Goal: Task Accomplishment & Management: Manage account settings

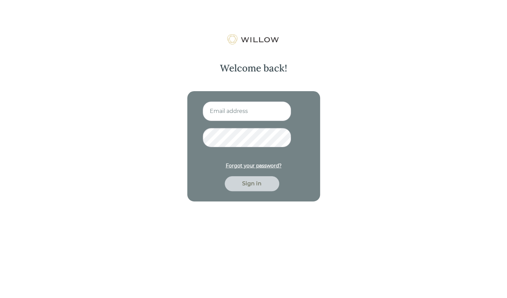
click at [272, 113] on input at bounding box center [247, 111] width 89 height 20
type input "[PERSON_NAME][EMAIL_ADDRESS][DOMAIN_NAME]"
click at [255, 186] on div "Sign in" at bounding box center [252, 184] width 39 height 8
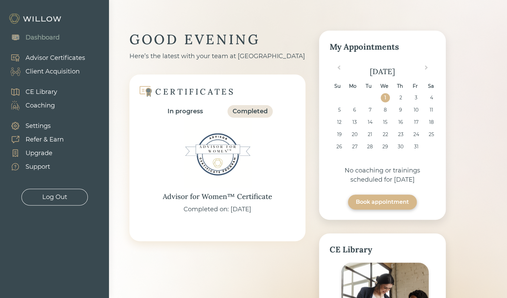
click at [244, 111] on div "Completed" at bounding box center [250, 111] width 35 height 9
click at [47, 40] on div "Dashboard" at bounding box center [43, 37] width 34 height 9
click at [33, 128] on div "Settings" at bounding box center [38, 126] width 25 height 9
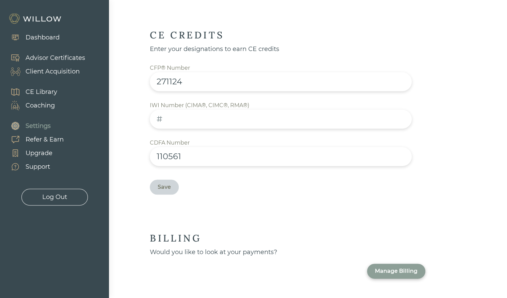
scroll to position [377, 0]
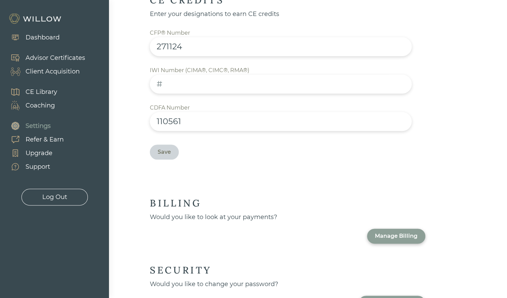
click at [41, 17] on img at bounding box center [36, 18] width 54 height 11
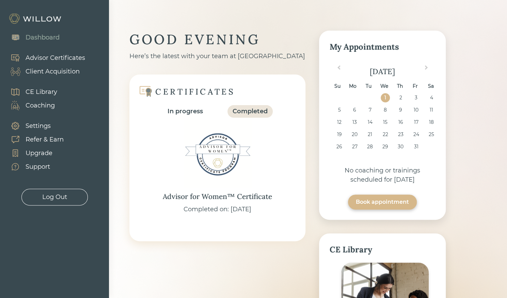
click at [44, 38] on div "Dashboard" at bounding box center [43, 37] width 34 height 9
click at [46, 58] on div "Advisor Certificates" at bounding box center [56, 57] width 60 height 9
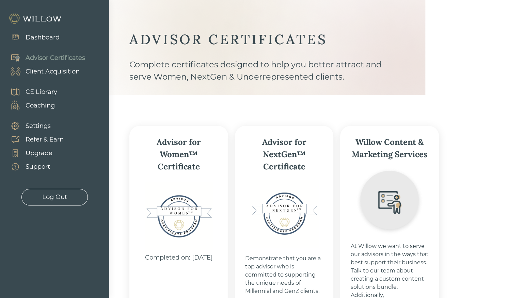
click at [55, 73] on div "Client Acquisition" at bounding box center [53, 71] width 54 height 9
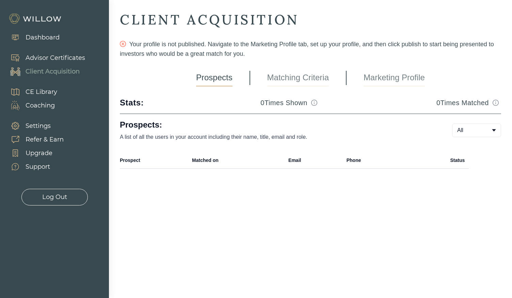
click at [385, 74] on link "Marketing Profile" at bounding box center [394, 77] width 61 height 17
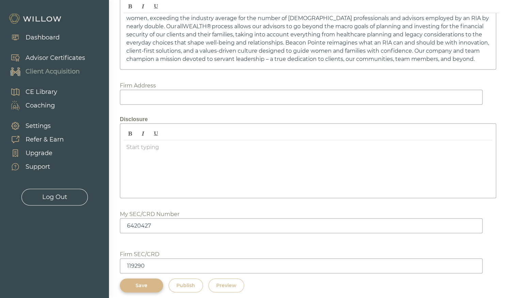
scroll to position [1008, 0]
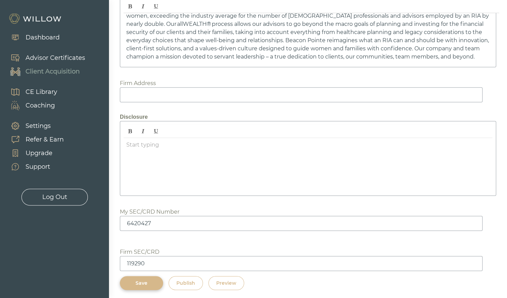
click at [231, 280] on div "Preview" at bounding box center [226, 283] width 20 height 7
